Goal: Contribute content: Contribute content

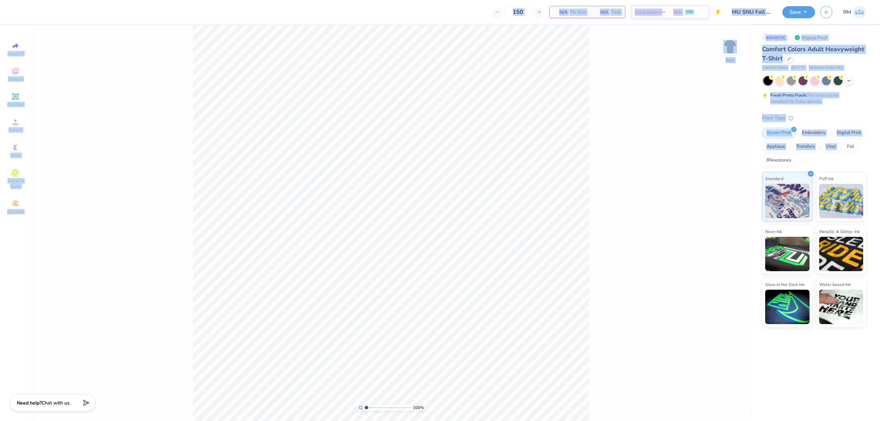
drag, startPoint x: 898, startPoint y: 217, endPoint x: 922, endPoint y: 240, distance: 33.3
click at [880, 240] on html "150 N/A Per Item N/A Total Est. Delivery N/A FREE Design Title MU SNU Fall Rush…" at bounding box center [440, 210] width 880 height 421
click at [97, 160] on div "100 % Back" at bounding box center [391, 223] width 720 height 396
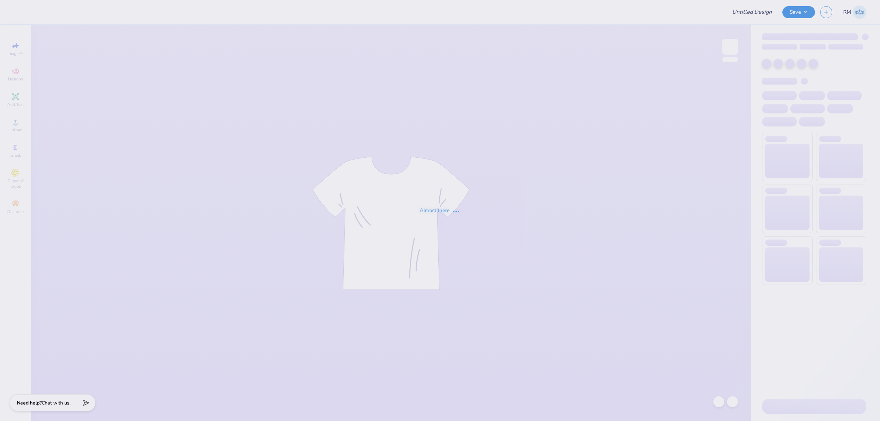
type input "MU SNU Fall Rush 25"
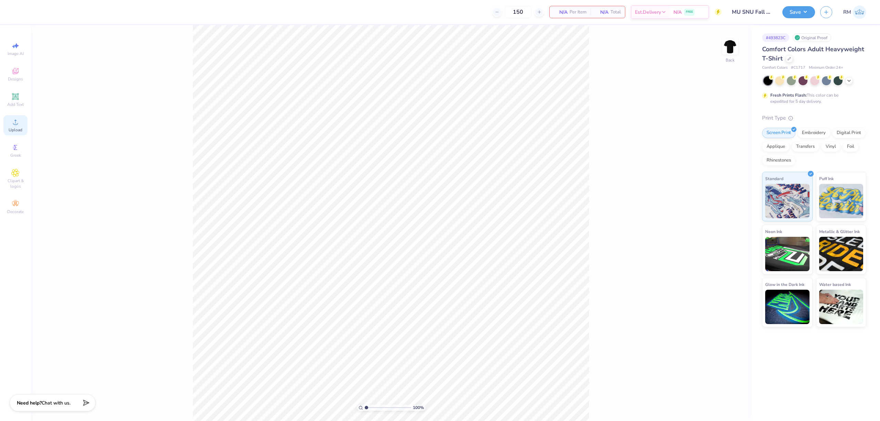
click at [18, 125] on icon at bounding box center [15, 122] width 8 height 8
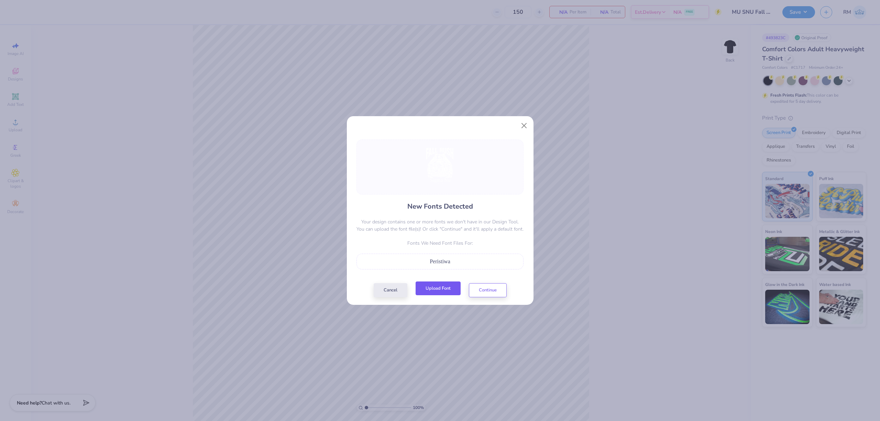
click at [441, 292] on button "Upload Font" at bounding box center [438, 289] width 45 height 14
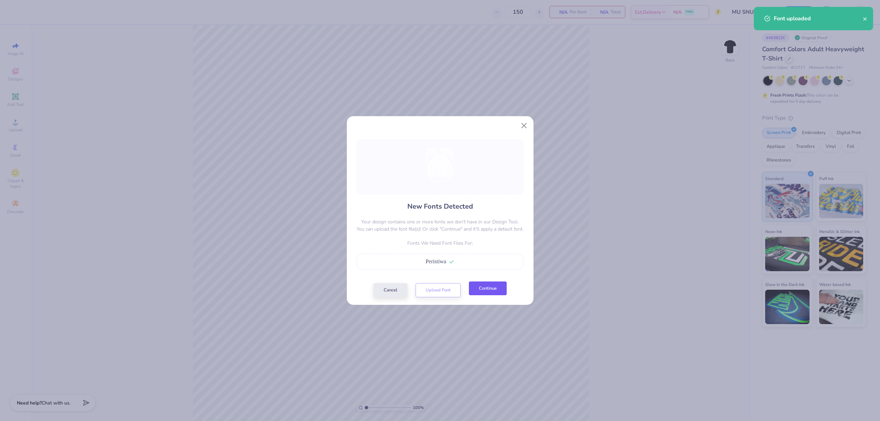
click at [491, 289] on button "Continue" at bounding box center [488, 289] width 38 height 14
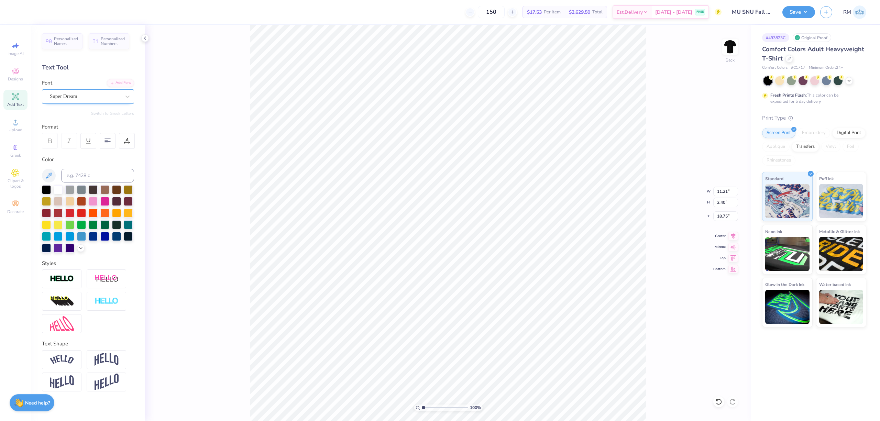
click at [99, 98] on div "Super Dream" at bounding box center [85, 96] width 72 height 11
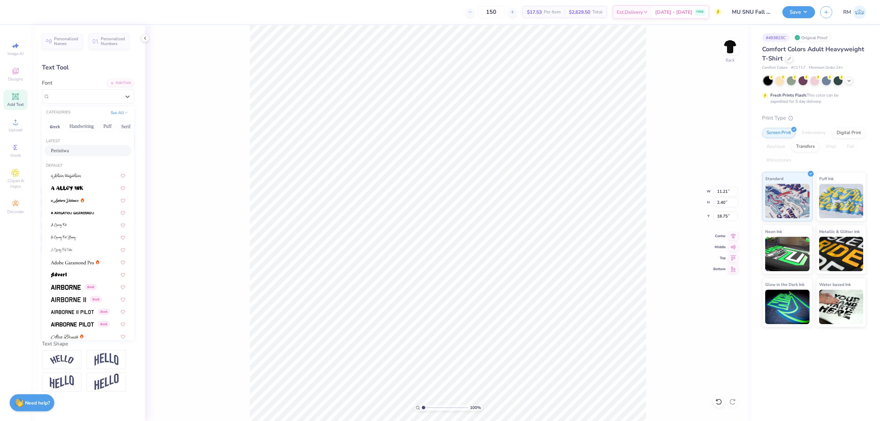
click at [80, 145] on div "Peristiwa" at bounding box center [88, 150] width 87 height 11
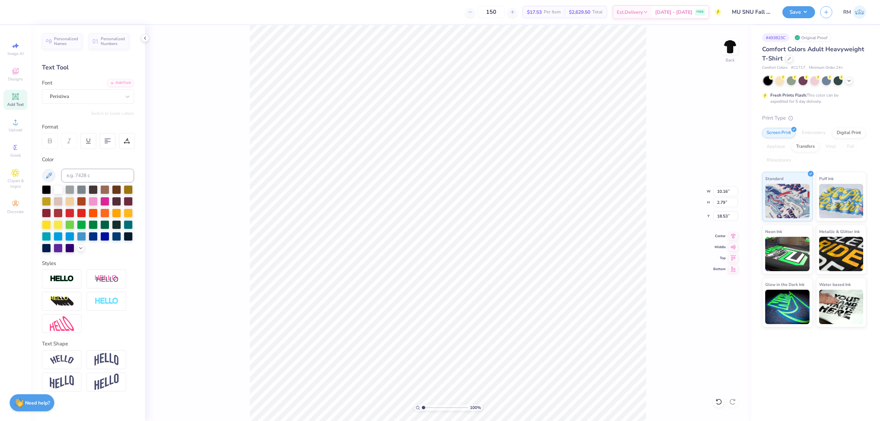
type input "10.16"
type input "2.79"
type input "18.53"
click at [97, 96] on div "Super Dream" at bounding box center [85, 96] width 72 height 11
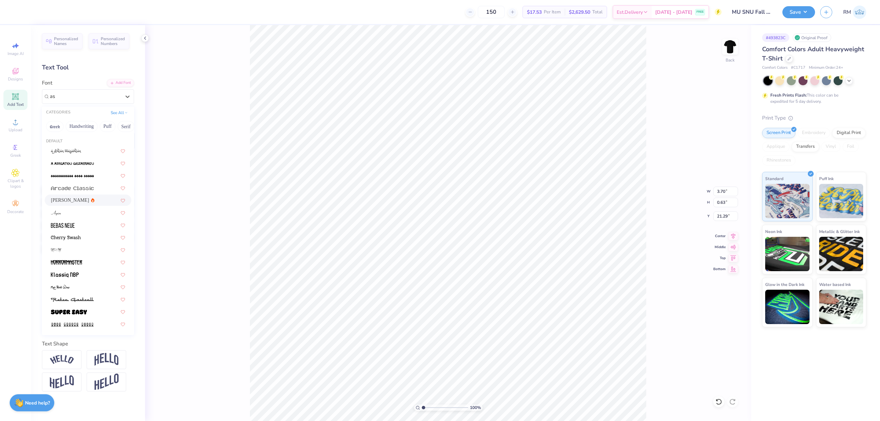
click at [89, 197] on div "Asimov" at bounding box center [88, 200] width 74 height 7
type input "as"
type input "3.56"
type input "0.62"
type input "21.33"
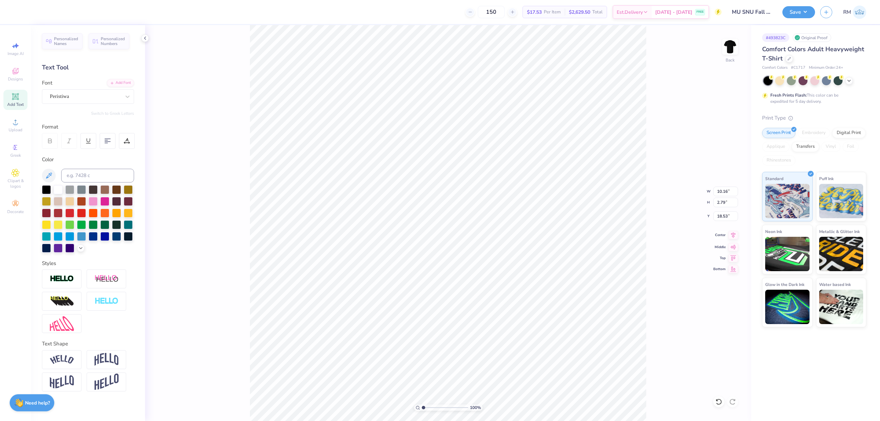
click at [734, 237] on icon at bounding box center [733, 235] width 10 height 8
type input "18.63"
click at [724, 200] on input "18.65" at bounding box center [725, 203] width 25 height 10
type input "15"
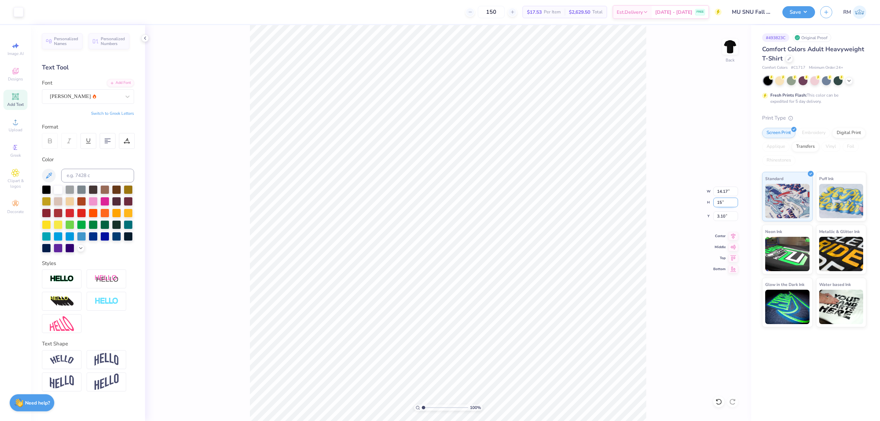
type input "11.40"
type input "15.00"
click at [725, 216] on input "4.92" at bounding box center [725, 216] width 25 height 10
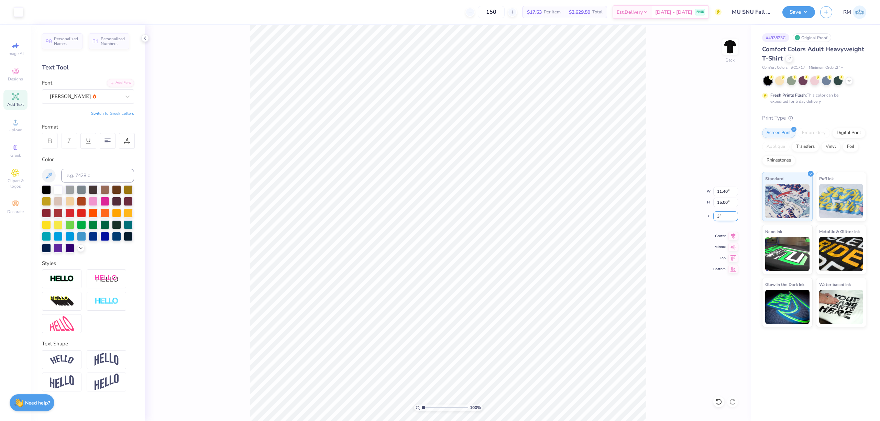
type input "3.00"
click at [801, 10] on button "Save" at bounding box center [798, 11] width 33 height 12
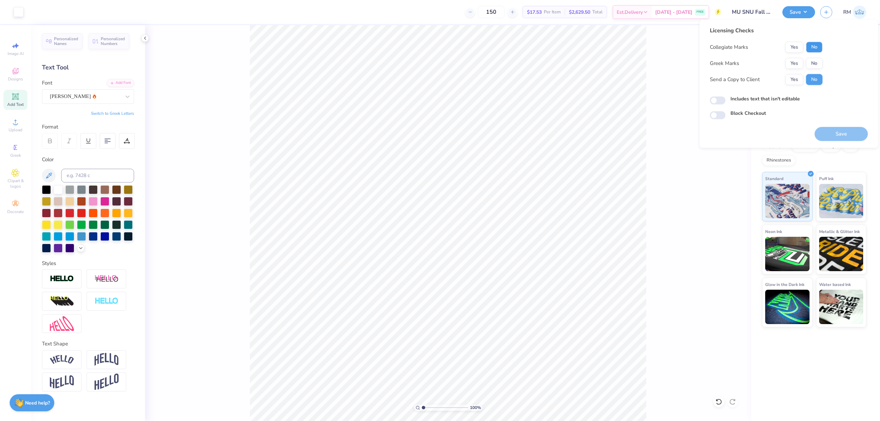
click at [814, 43] on button "No" at bounding box center [814, 47] width 16 height 11
click at [797, 59] on button "Yes" at bounding box center [794, 63] width 18 height 11
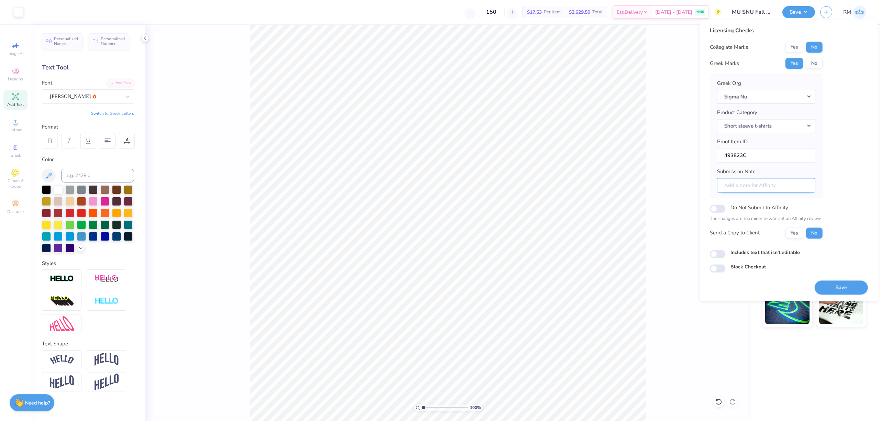
click at [788, 193] on input "Submission Note" at bounding box center [766, 185] width 98 height 15
type input "Rush"
click at [841, 289] on button "Save" at bounding box center [841, 287] width 53 height 14
